Goal: Information Seeking & Learning: Learn about a topic

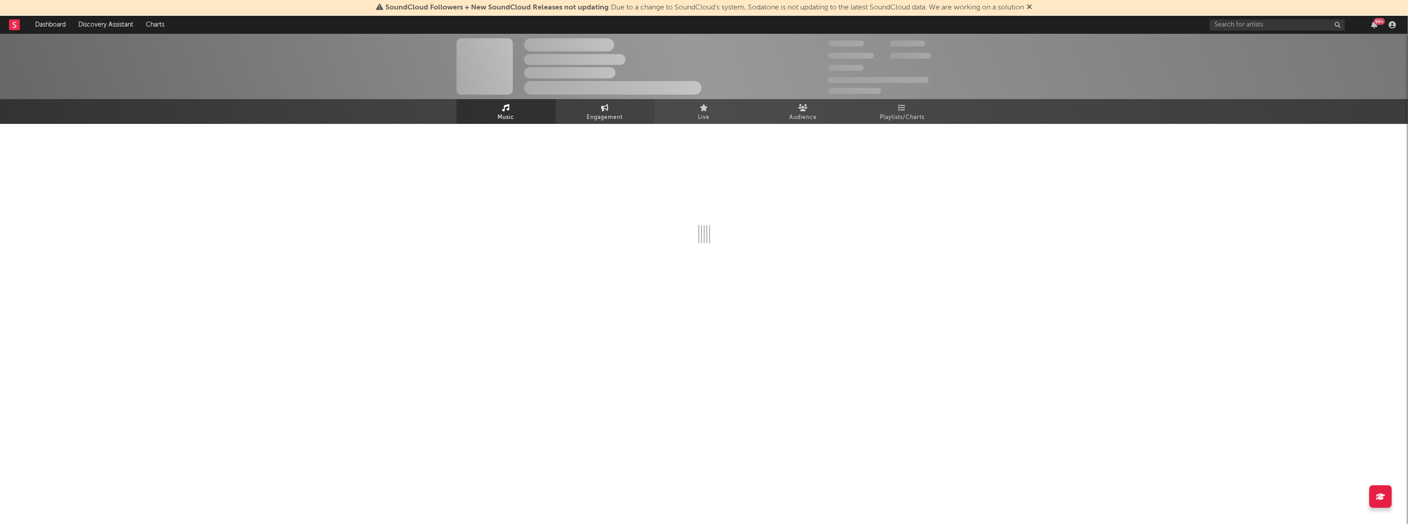
click at [600, 112] on span "Engagement" at bounding box center [605, 117] width 36 height 11
select select "1w"
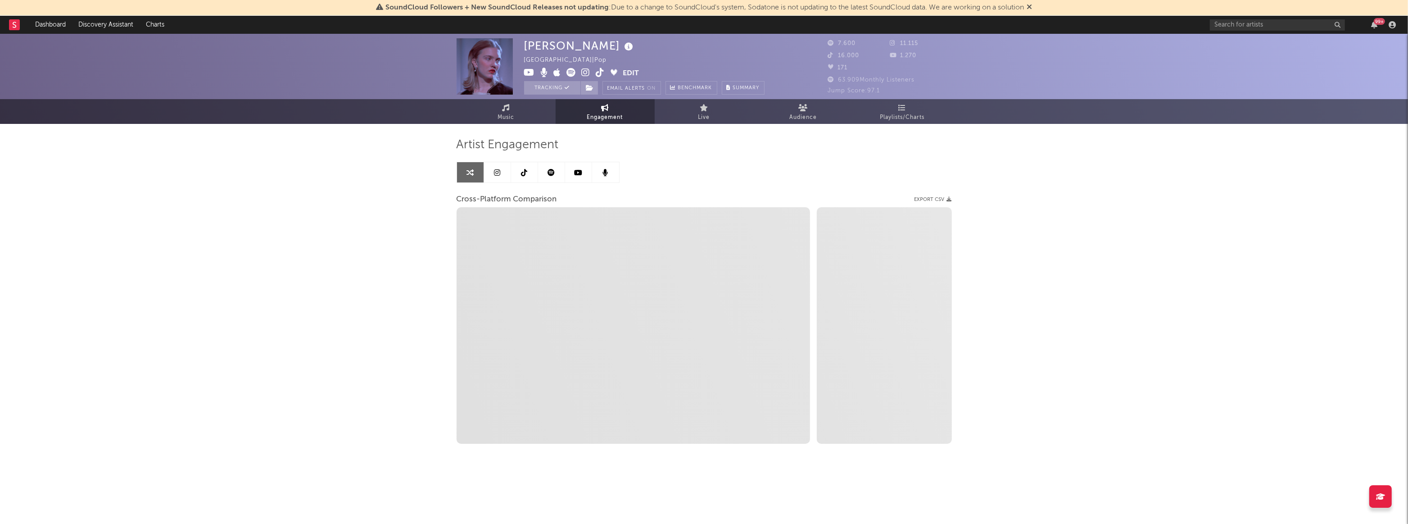
select select "1m"
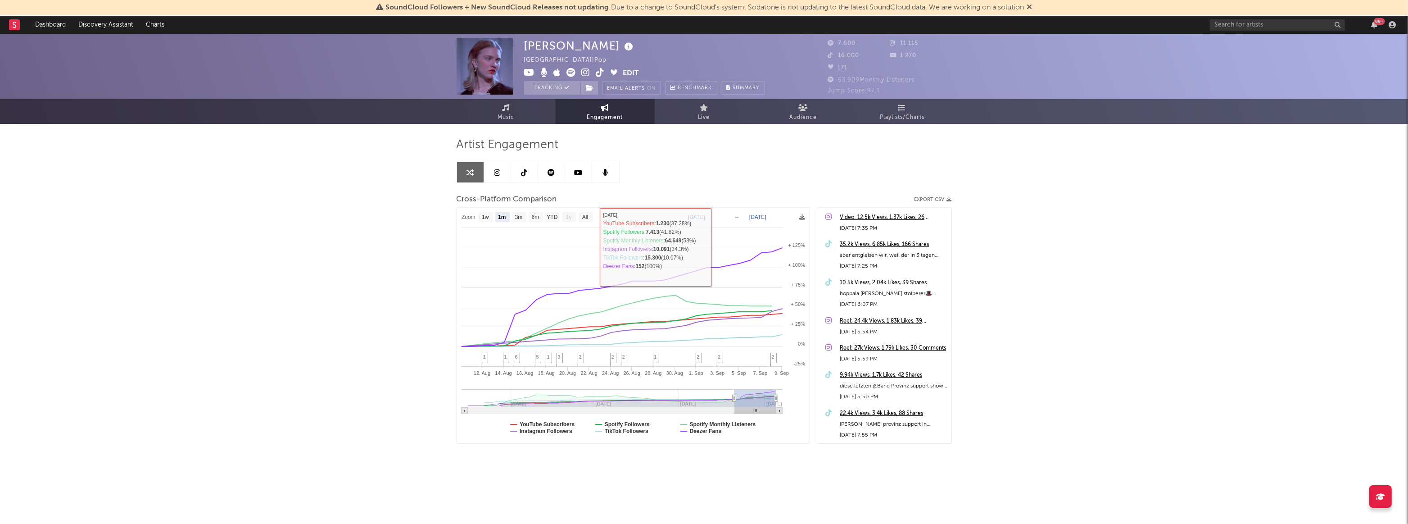
click at [498, 175] on icon at bounding box center [497, 172] width 6 height 7
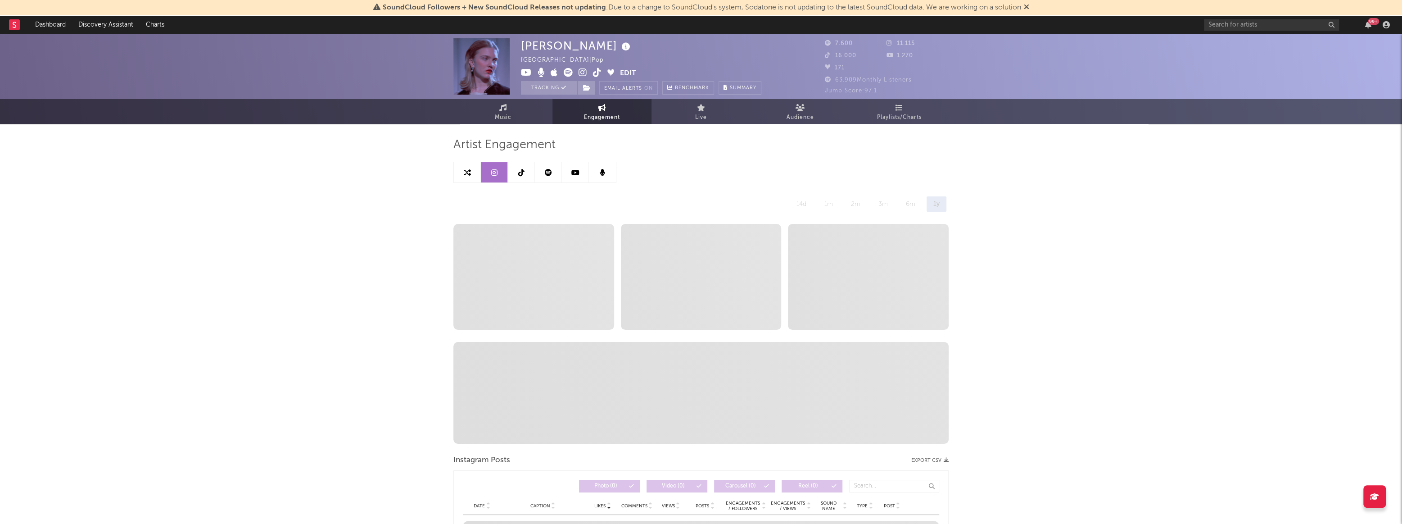
select select "6m"
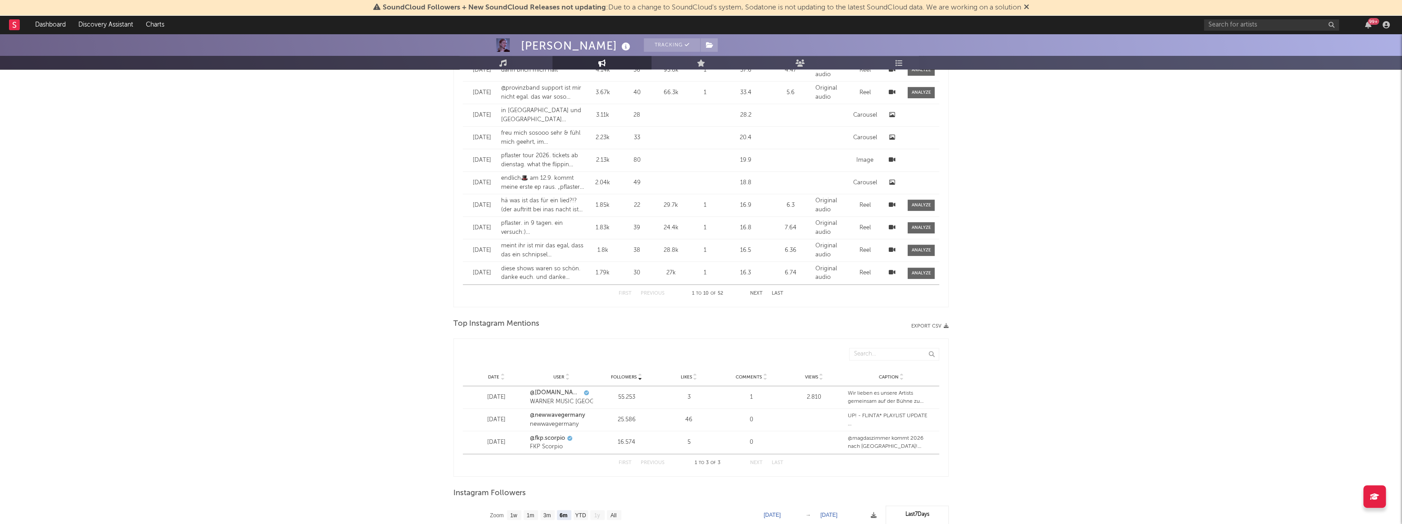
scroll to position [1043, 0]
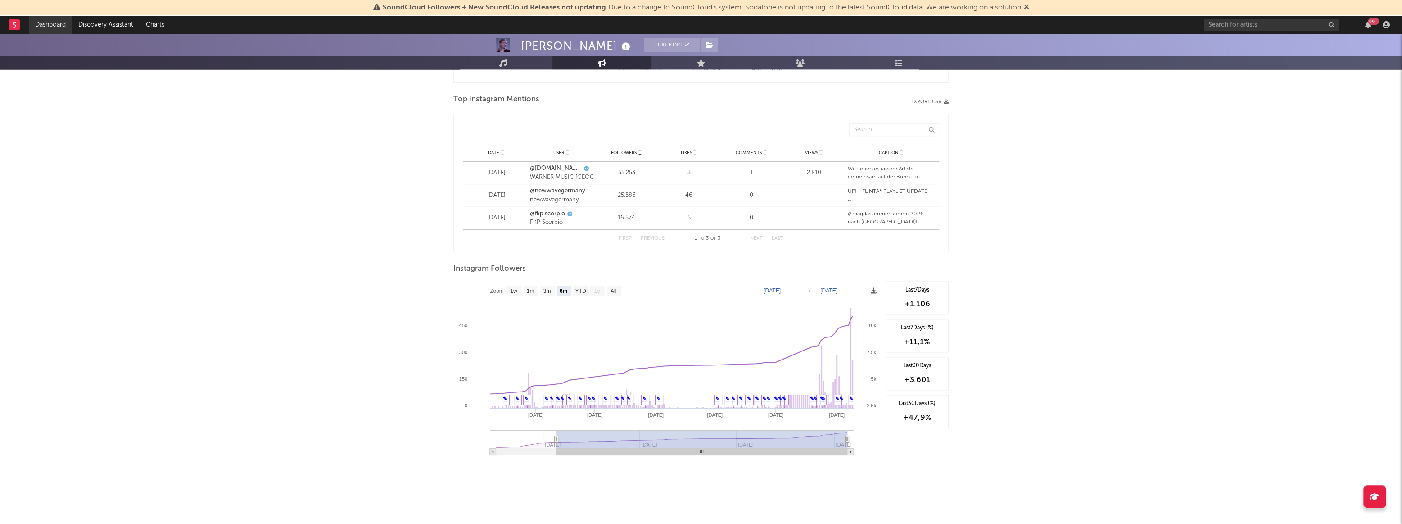
click at [44, 26] on link "Dashboard" at bounding box center [50, 25] width 43 height 18
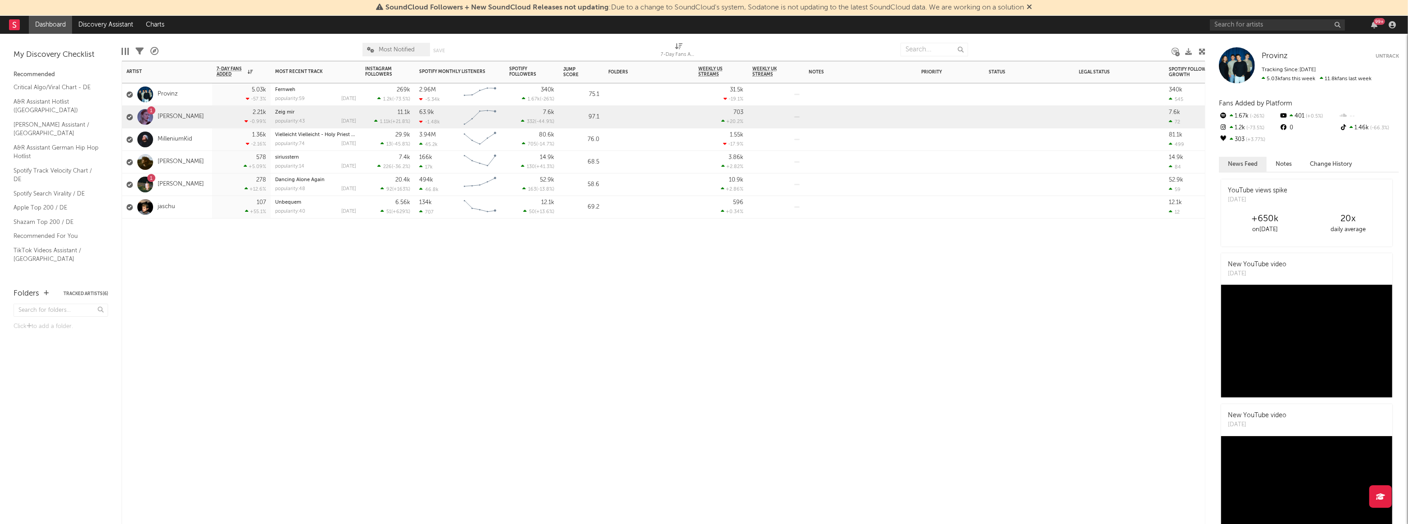
click at [191, 119] on div "1 [PERSON_NAME]" at bounding box center [167, 117] width 90 height 23
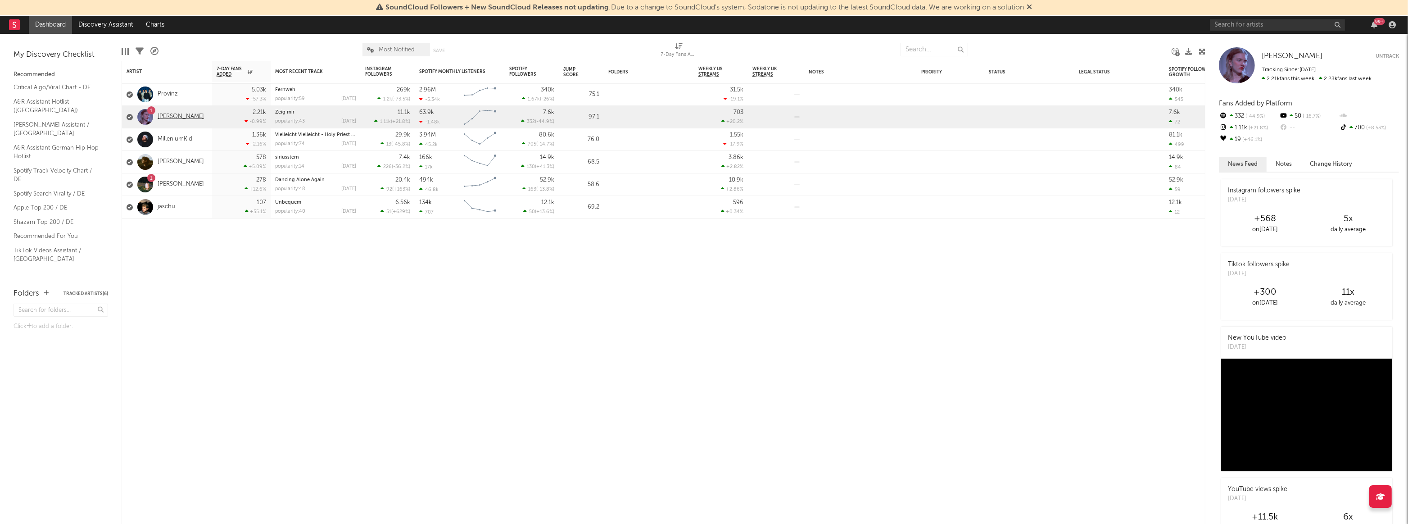
click at [171, 116] on link "[PERSON_NAME]" at bounding box center [181, 117] width 46 height 8
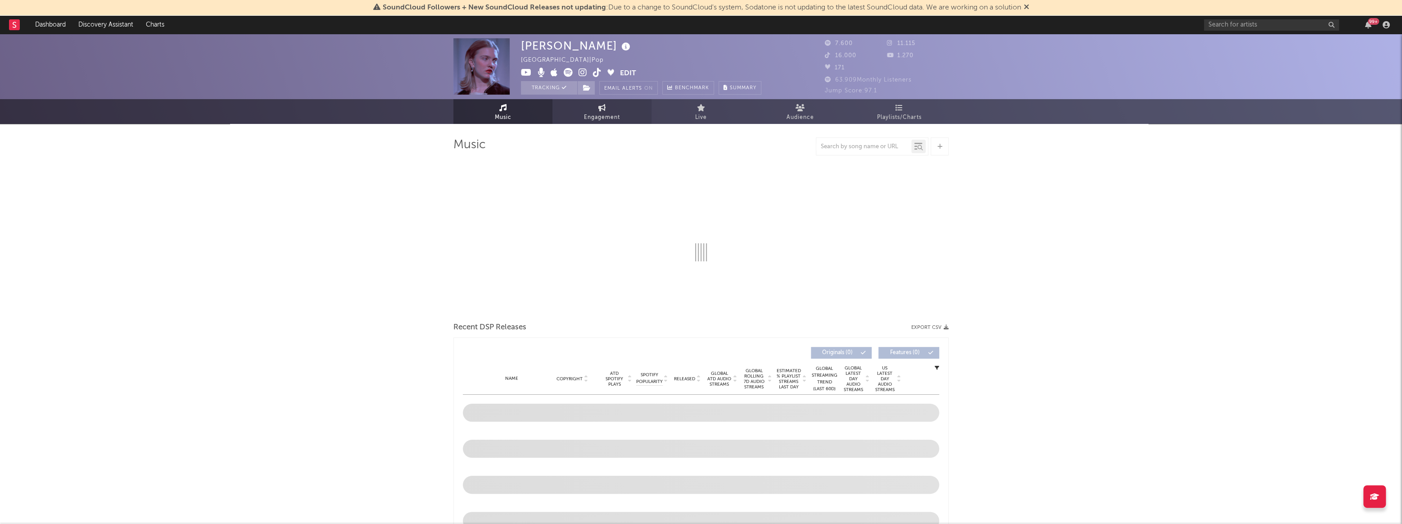
click at [573, 108] on link "Engagement" at bounding box center [601, 111] width 99 height 25
select select "1w"
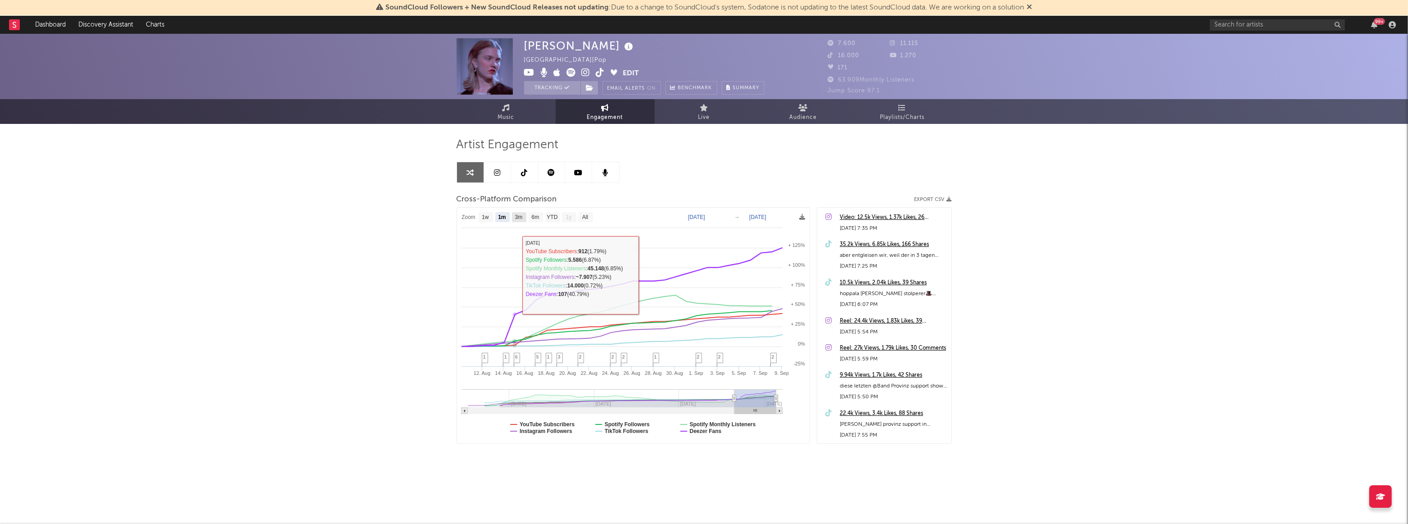
click at [516, 217] on text "3m" at bounding box center [519, 217] width 8 height 6
select select "3m"
type input "[DATE]"
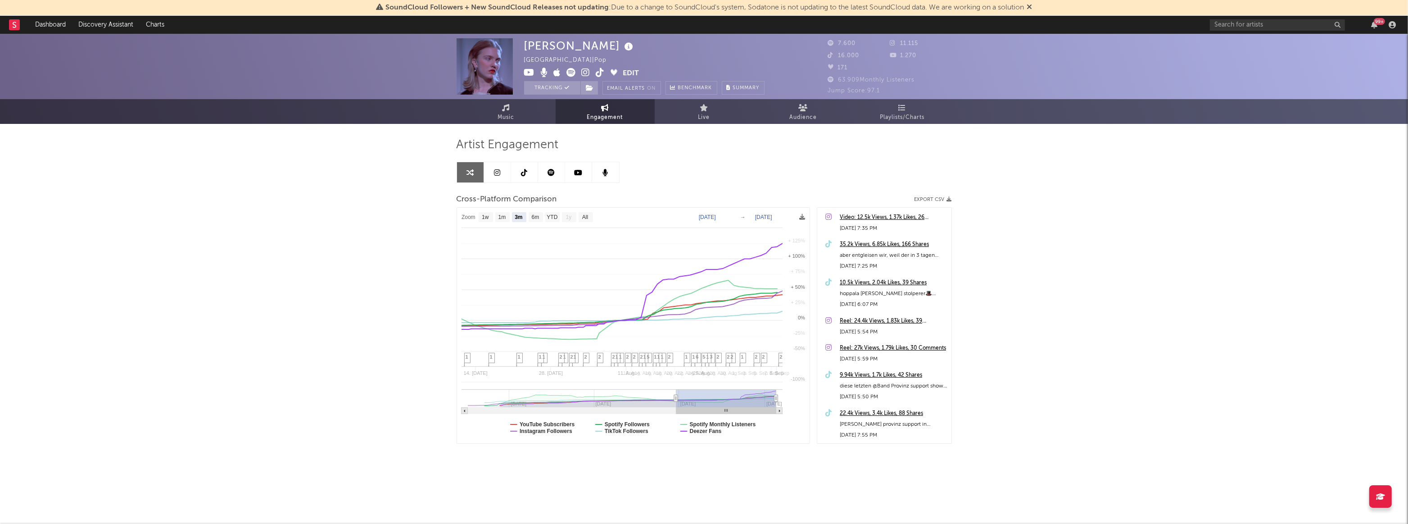
select select "3m"
click at [1373, 24] on icon "button" at bounding box center [1374, 24] width 6 height 7
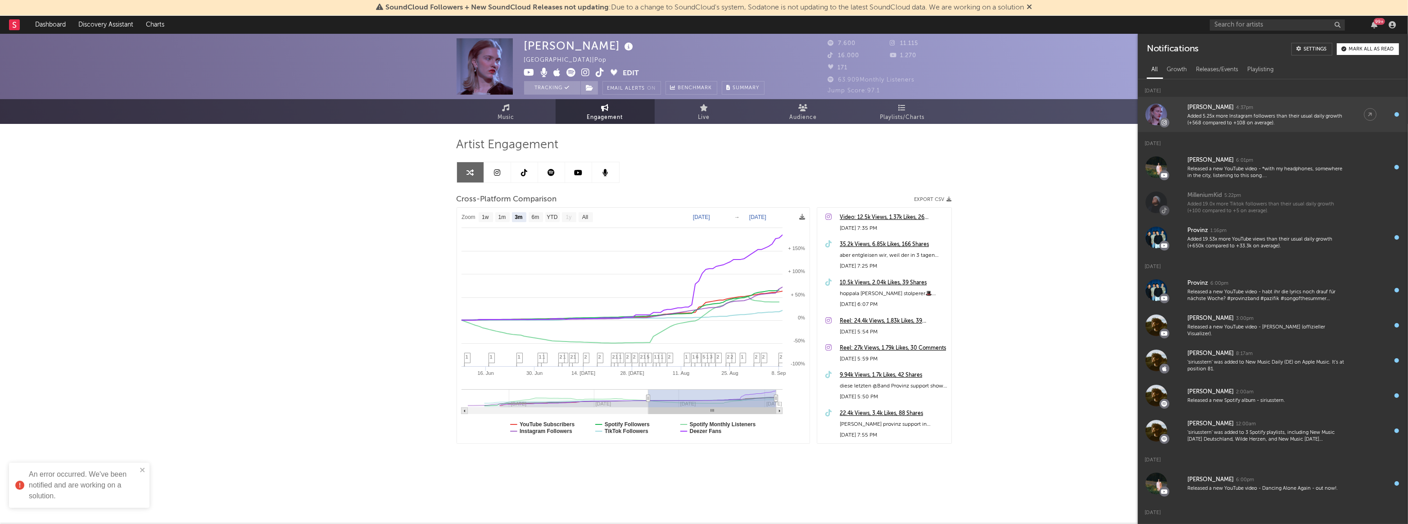
click at [1274, 122] on div "Added 5.25x more Instagram followers than their usual daily growth (+568 compar…" at bounding box center [1266, 120] width 158 height 14
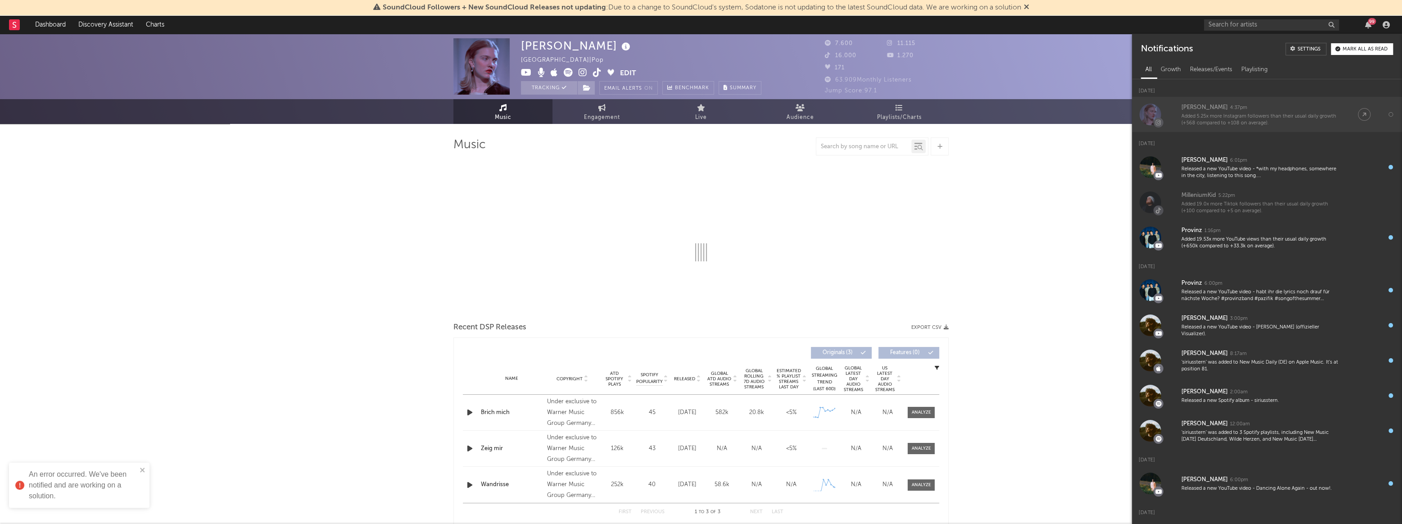
select select "6m"
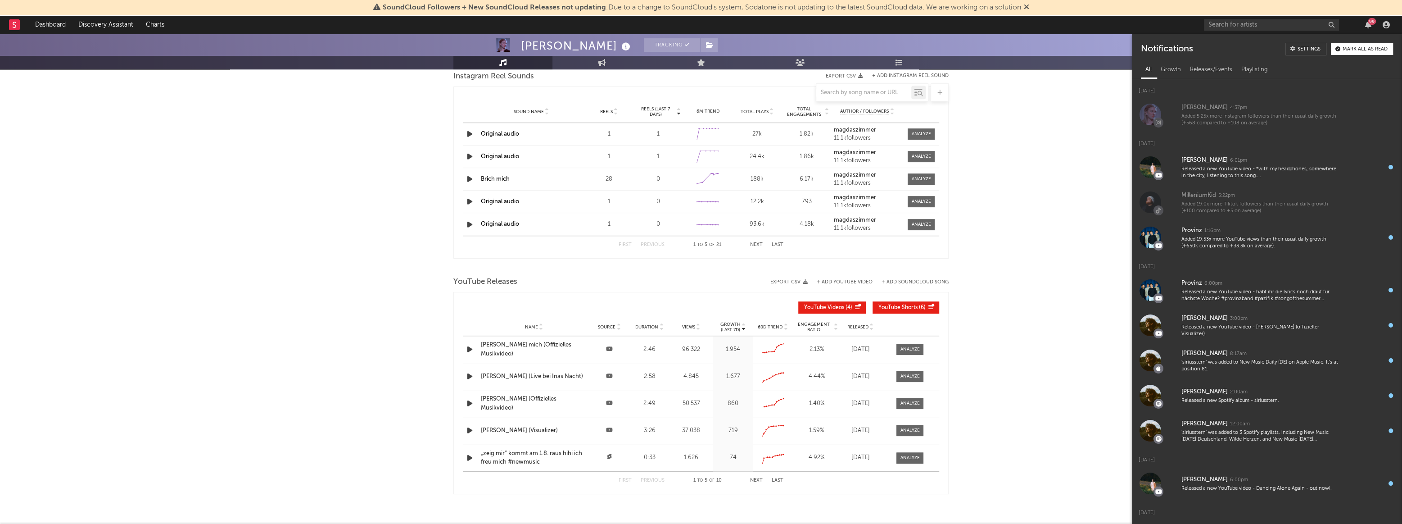
scroll to position [696, 0]
